Goal: Navigation & Orientation: Find specific page/section

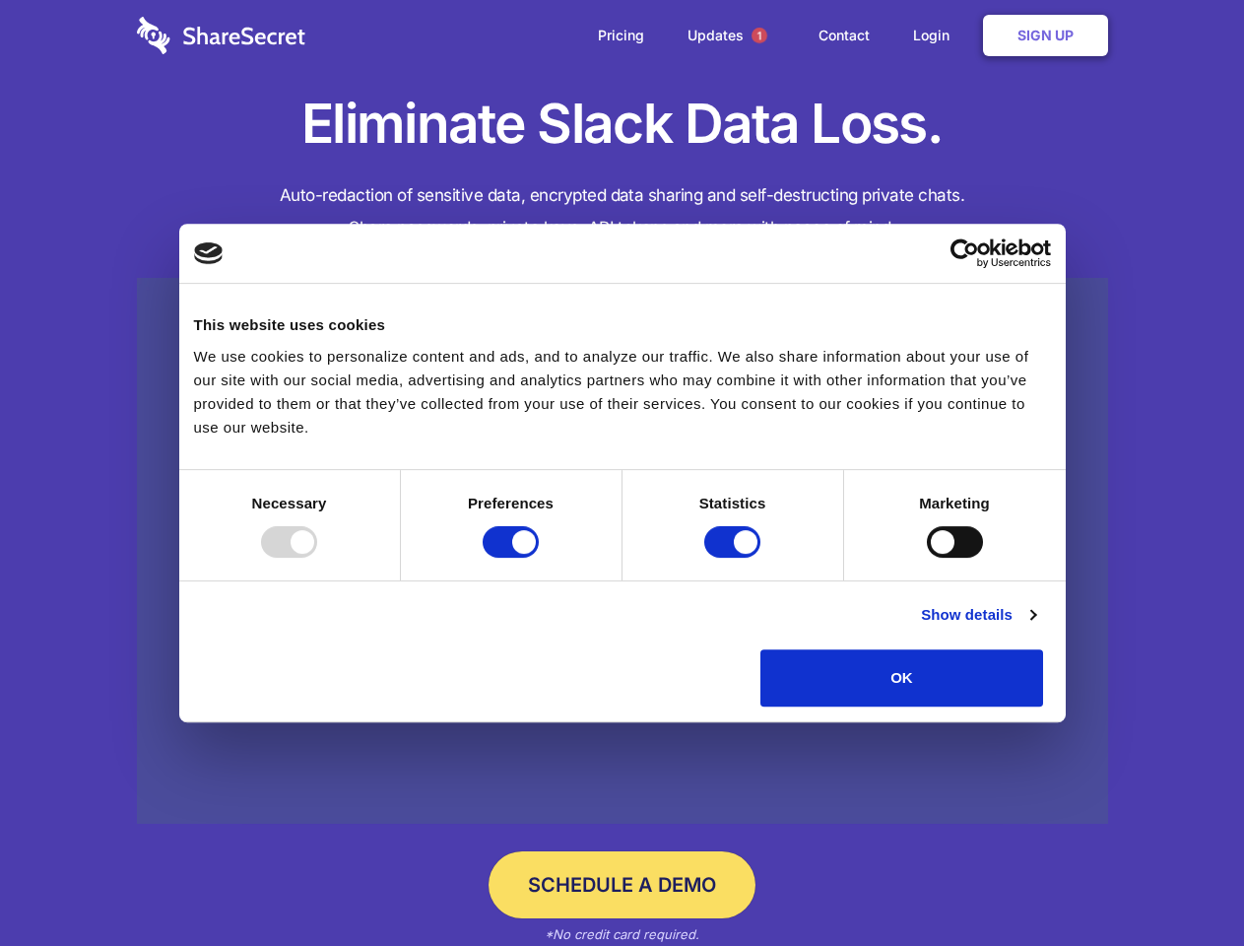
click at [317, 557] on div at bounding box center [289, 542] width 56 height 32
click at [539, 557] on input "Preferences" at bounding box center [511, 542] width 56 height 32
checkbox input "false"
click at [735, 557] on input "Statistics" at bounding box center [732, 542] width 56 height 32
checkbox input "false"
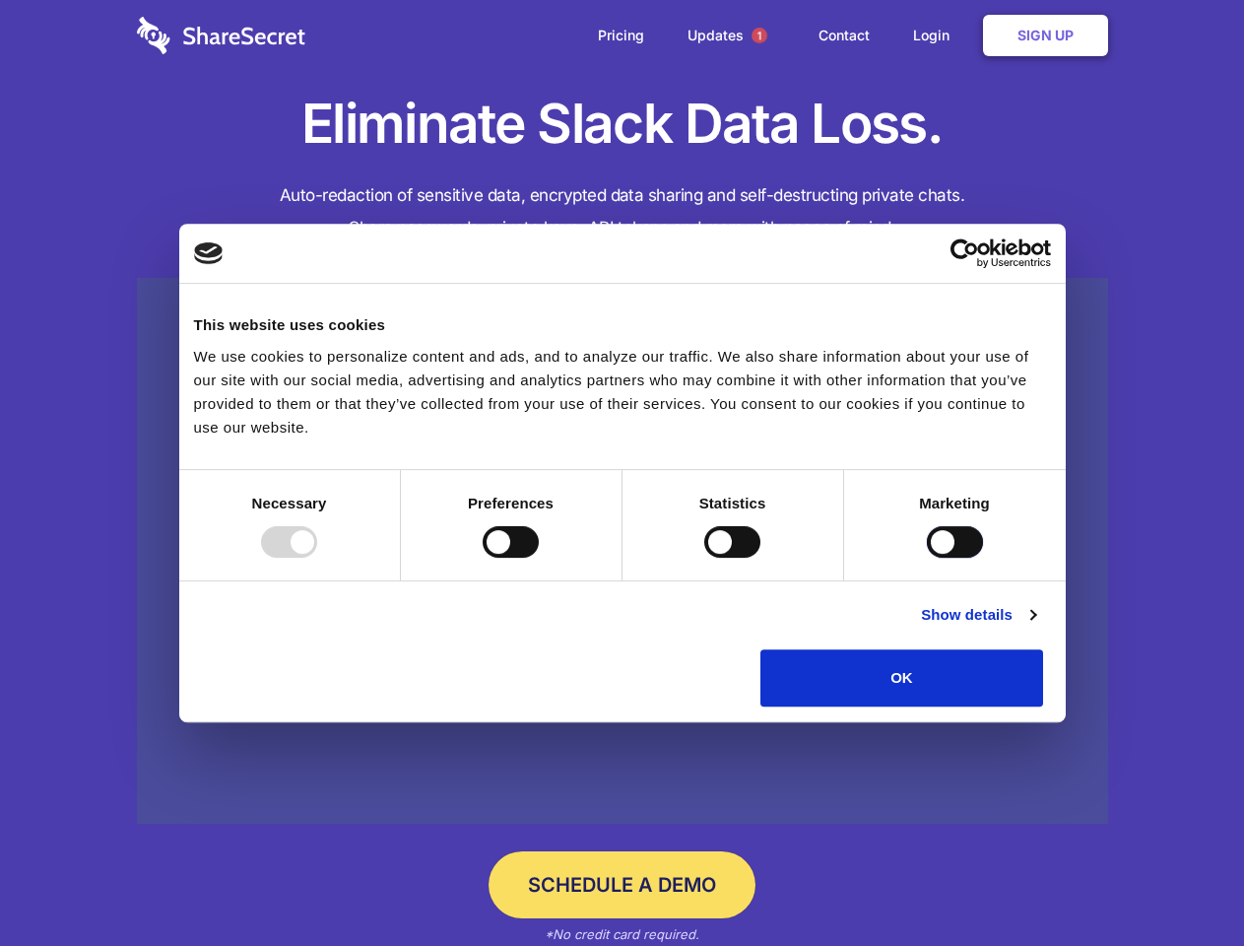
click at [927, 557] on input "Marketing" at bounding box center [955, 542] width 56 height 32
checkbox input "true"
click at [1035, 626] on link "Show details" at bounding box center [978, 615] width 114 height 24
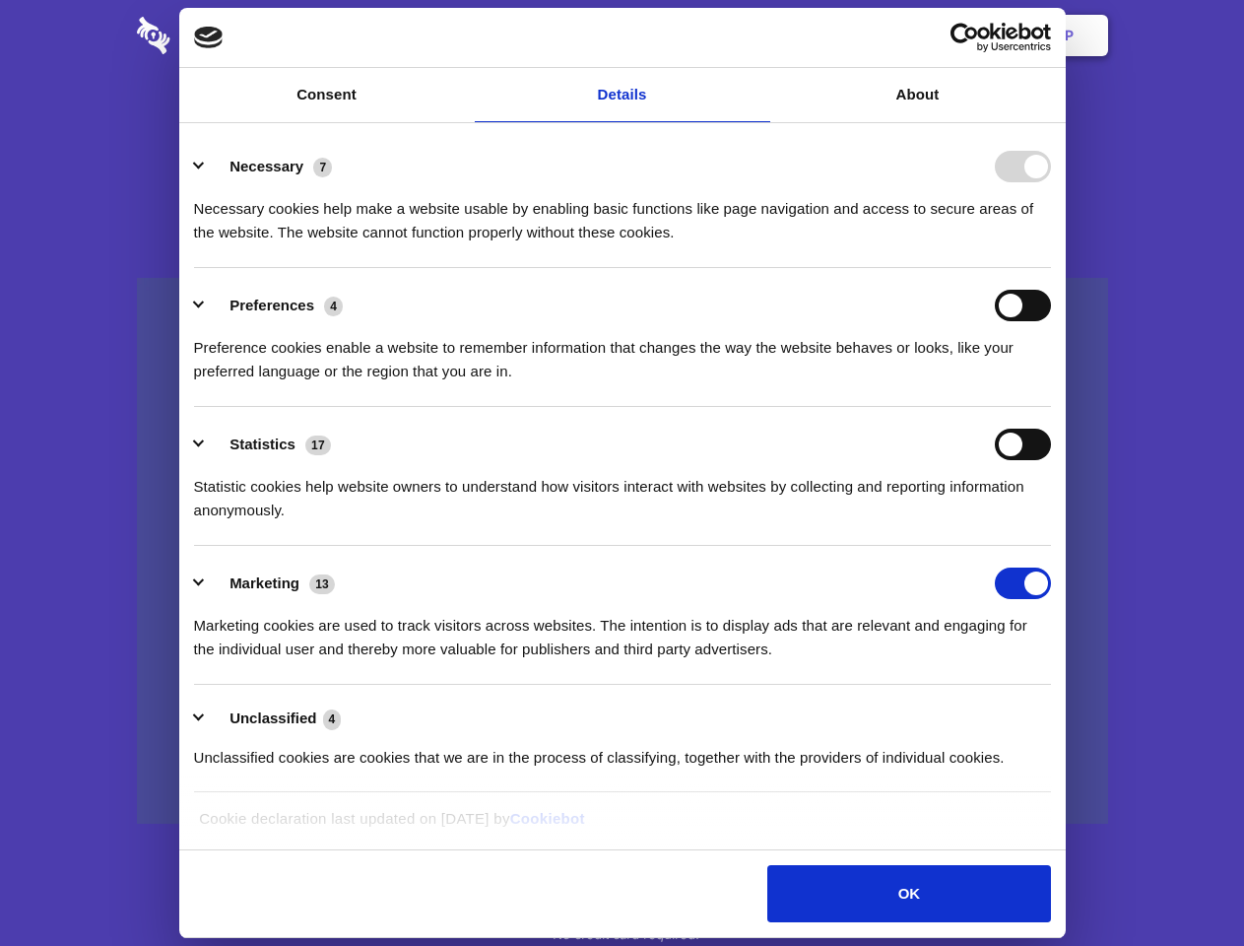
click at [1051, 244] on div "Necessary cookies help make a website usable by enabling basic functions like p…" at bounding box center [622, 213] width 857 height 62
click at [758, 35] on span "1" at bounding box center [759, 36] width 16 height 16
